Goal: Information Seeking & Learning: Learn about a topic

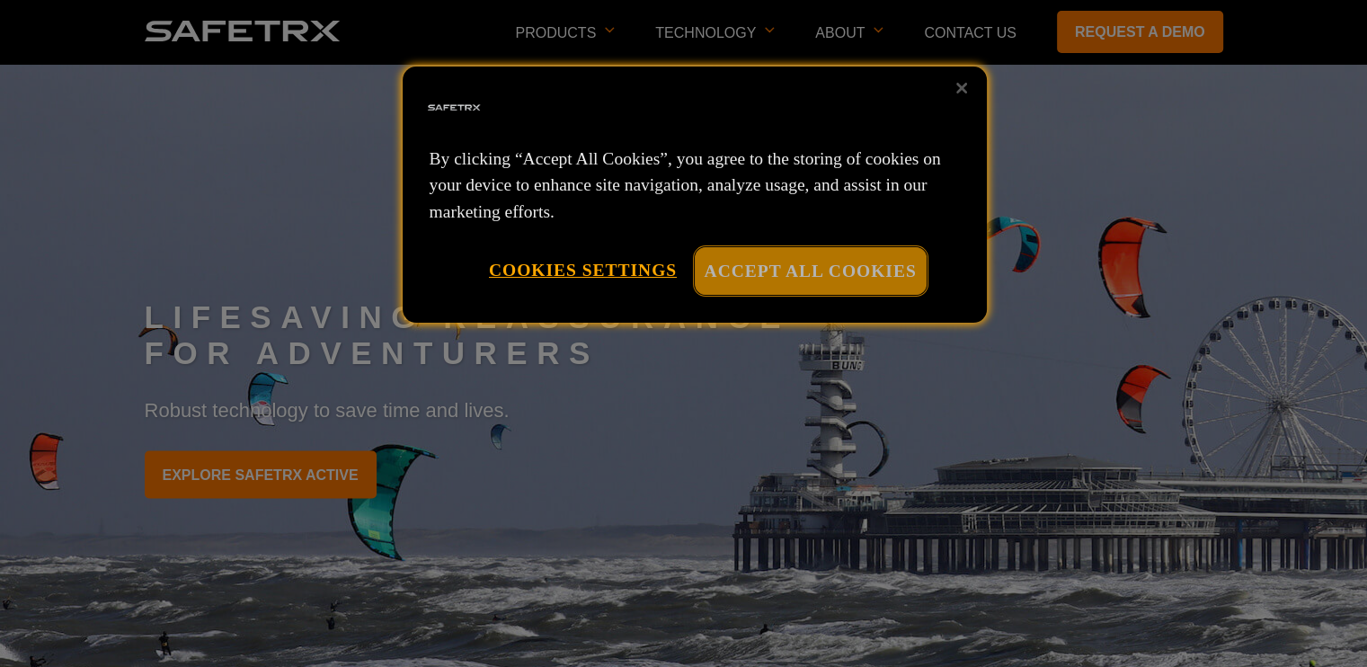
click at [803, 268] on button "Accept All Cookies" at bounding box center [811, 271] width 232 height 48
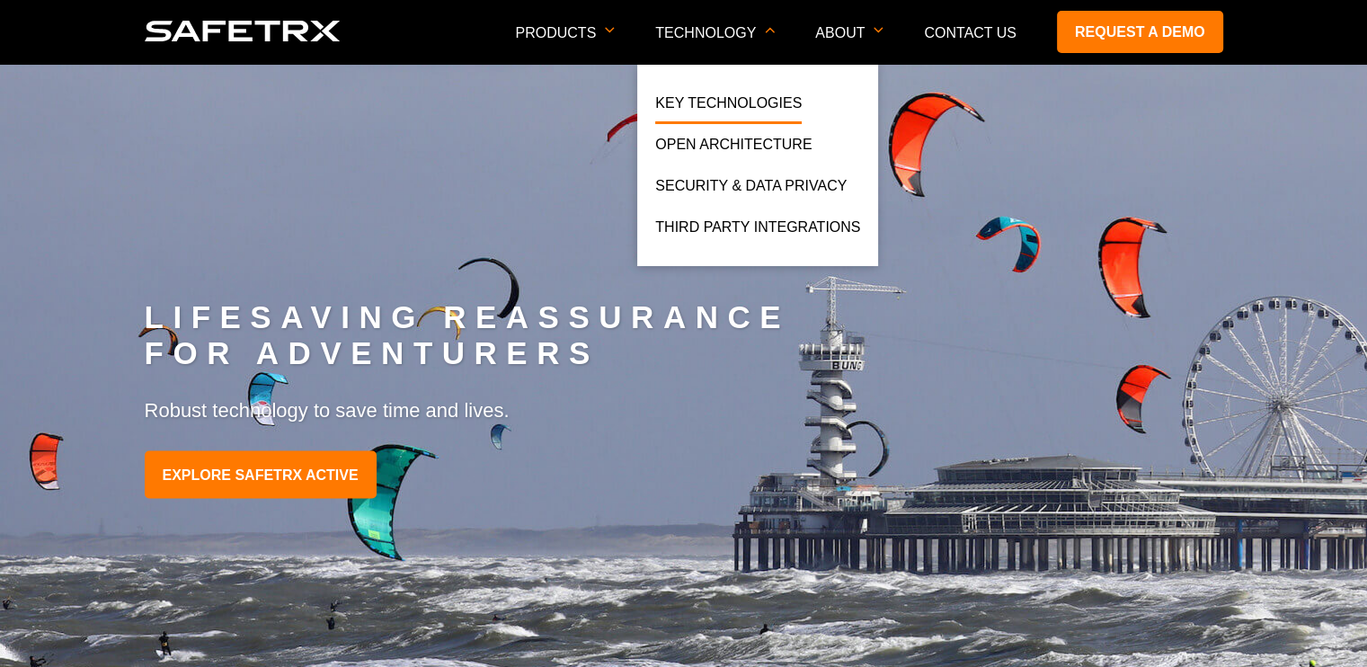
click at [730, 106] on link "Key Technologies" at bounding box center [728, 108] width 147 height 32
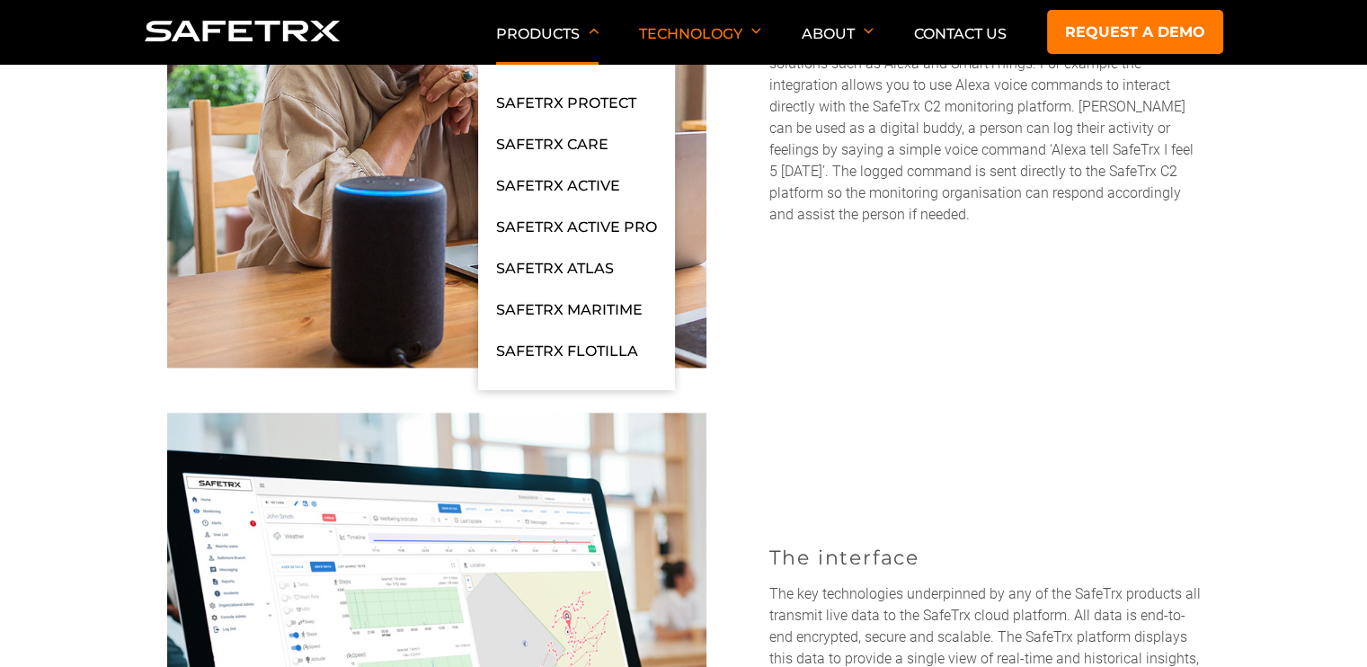
scroll to position [2337, 0]
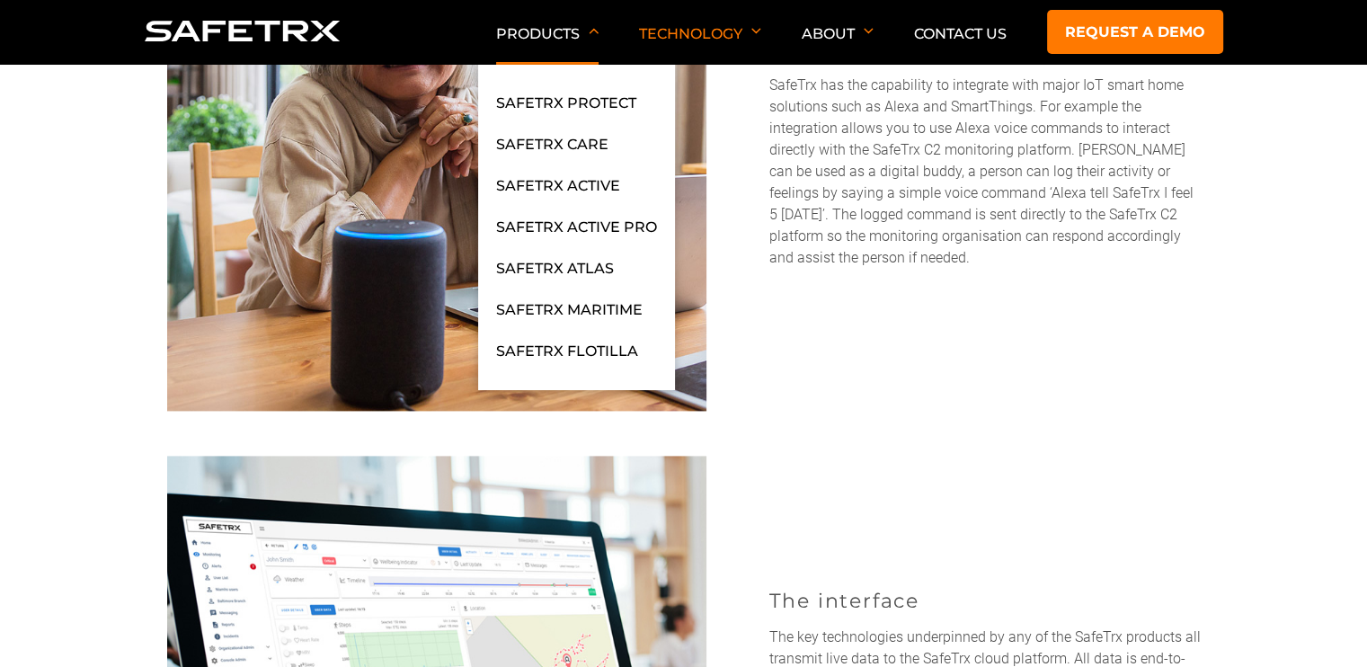
click at [557, 32] on p "Products" at bounding box center [547, 45] width 102 height 40
click at [593, 311] on link "SafeTrx Maritime" at bounding box center [569, 314] width 147 height 32
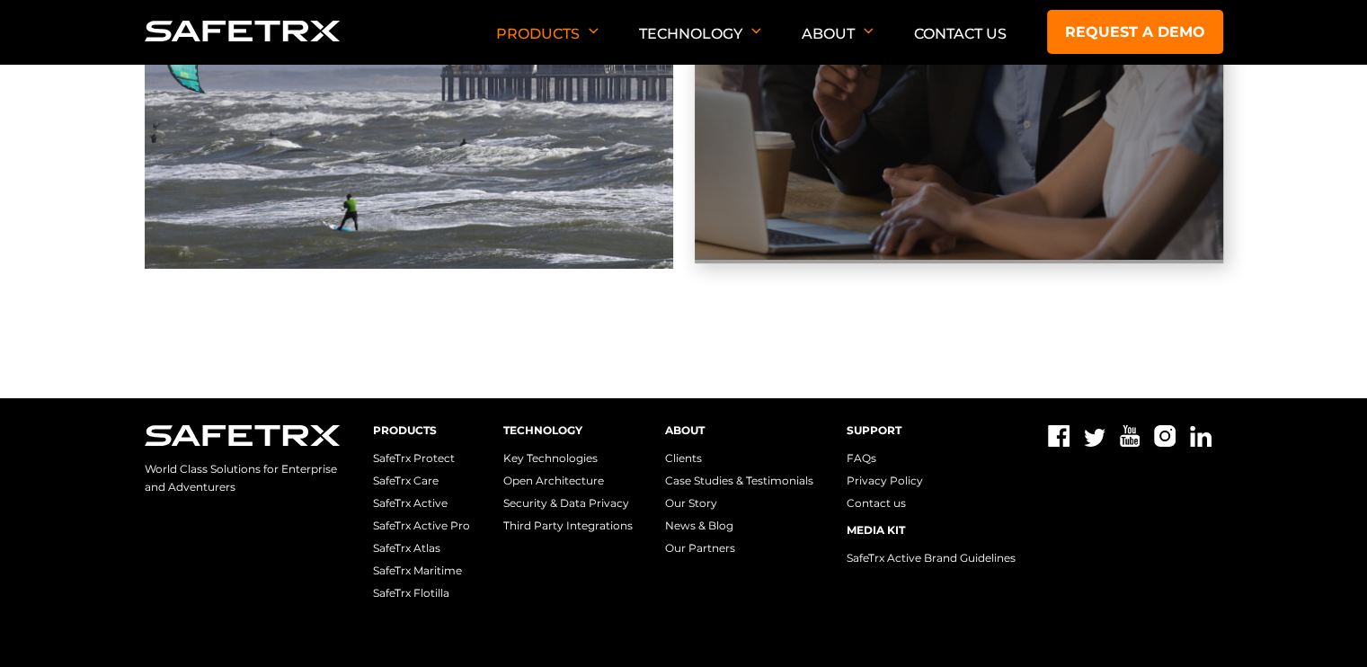
scroll to position [6365, 0]
